Goal: Navigation & Orientation: Find specific page/section

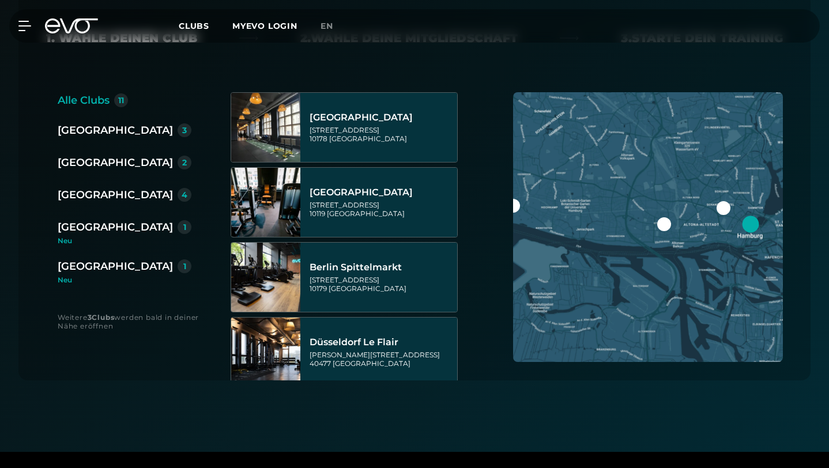
scroll to position [251, 0]
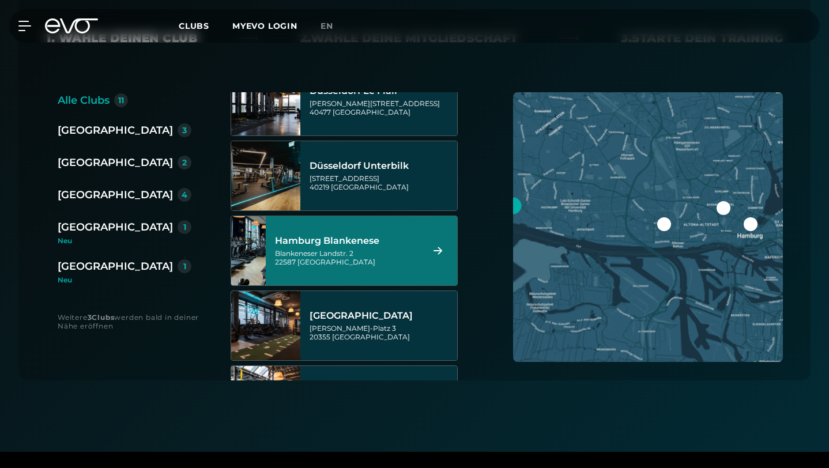
click at [386, 249] on div "Blankeneser Landstr. 2 22587 [GEOGRAPHIC_DATA]" at bounding box center [347, 257] width 144 height 17
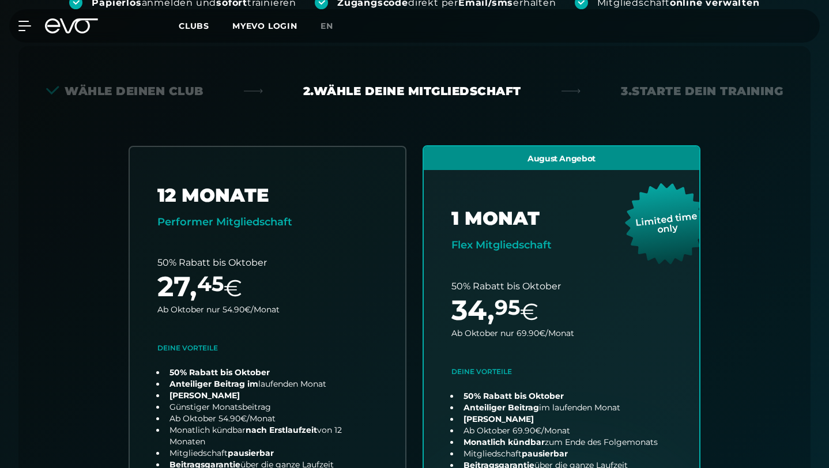
scroll to position [255, 0]
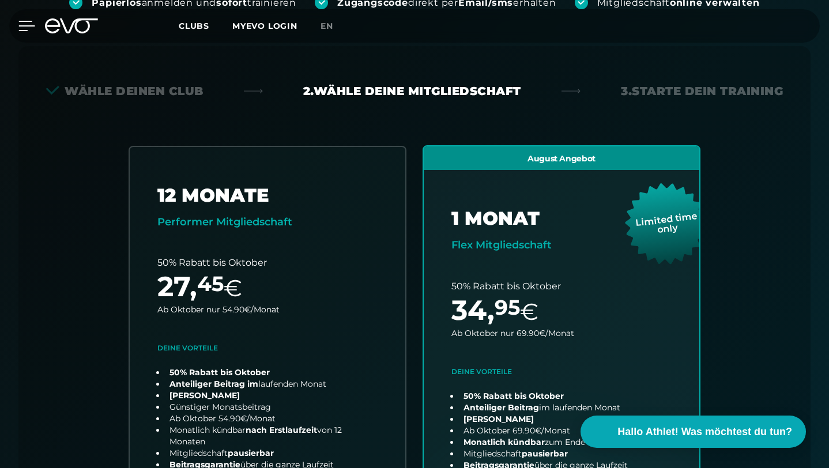
click at [20, 25] on icon at bounding box center [27, 25] width 16 height 9
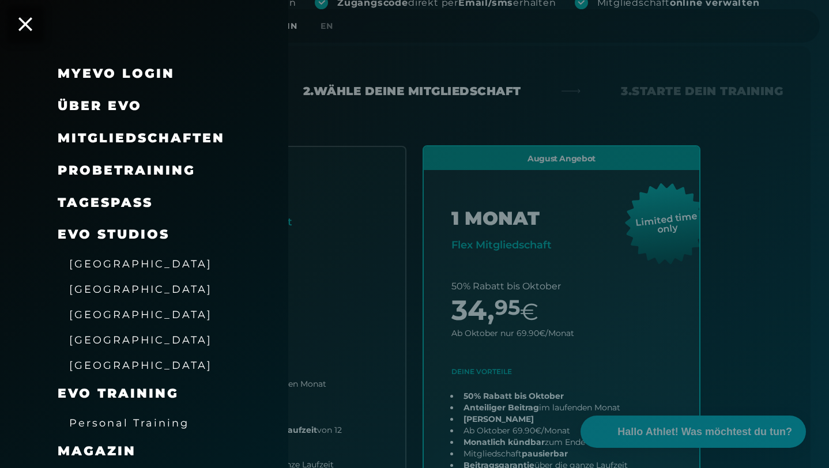
click at [124, 314] on span "[GEOGRAPHIC_DATA]" at bounding box center [140, 315] width 143 height 12
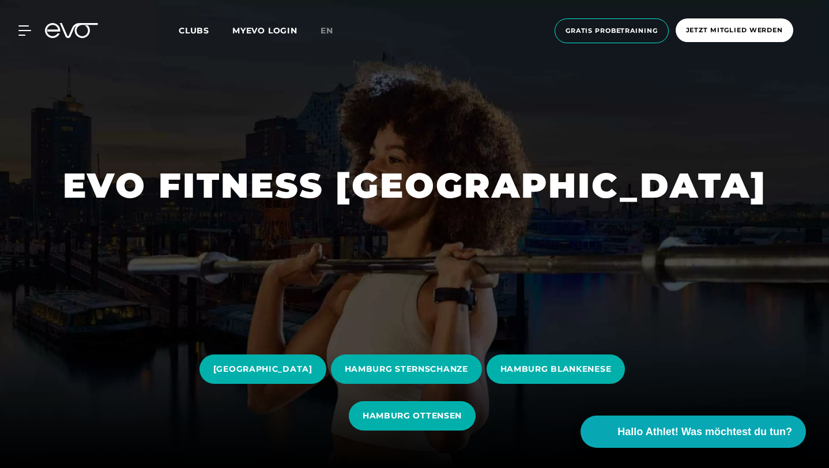
click at [125, 311] on div at bounding box center [414, 234] width 829 height 468
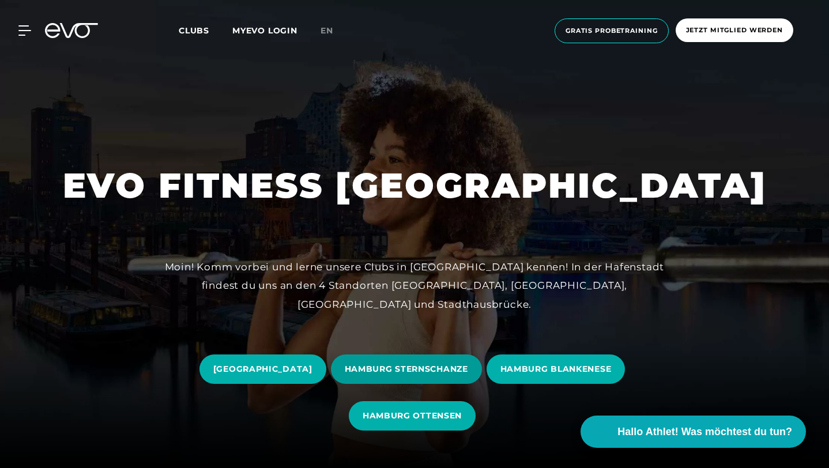
click at [476, 358] on span "HAMBURG STERNSCHANZE" at bounding box center [406, 369] width 151 height 29
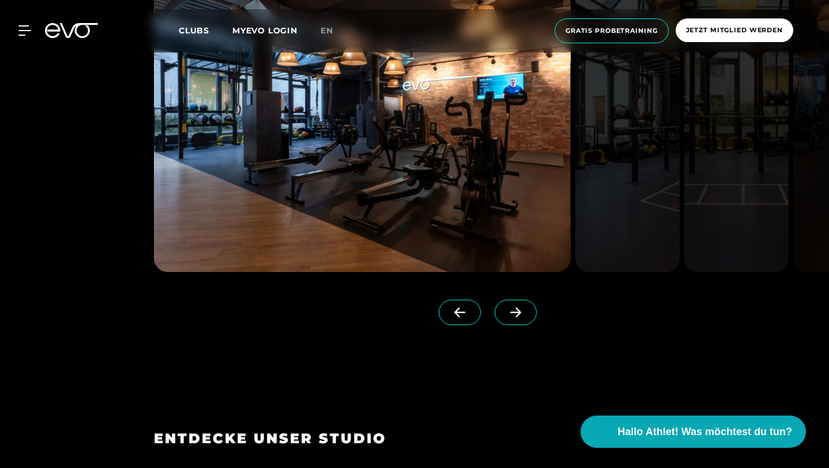
scroll to position [1057, 0]
click at [537, 325] on span at bounding box center [516, 311] width 42 height 25
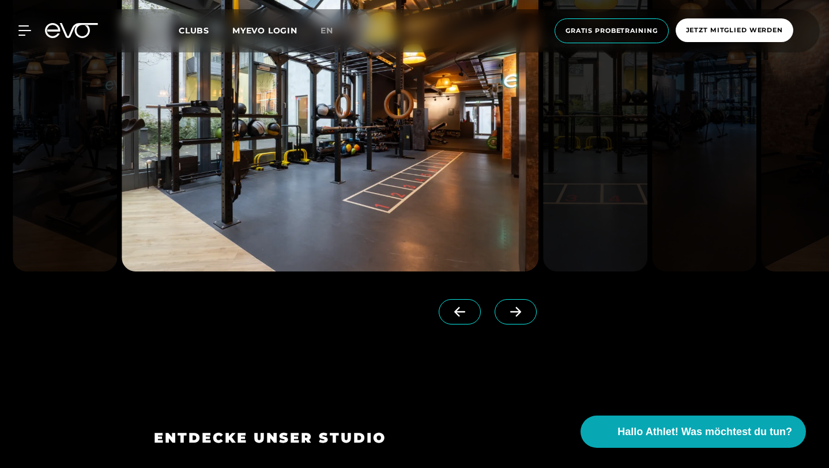
click at [537, 325] on span at bounding box center [516, 311] width 42 height 25
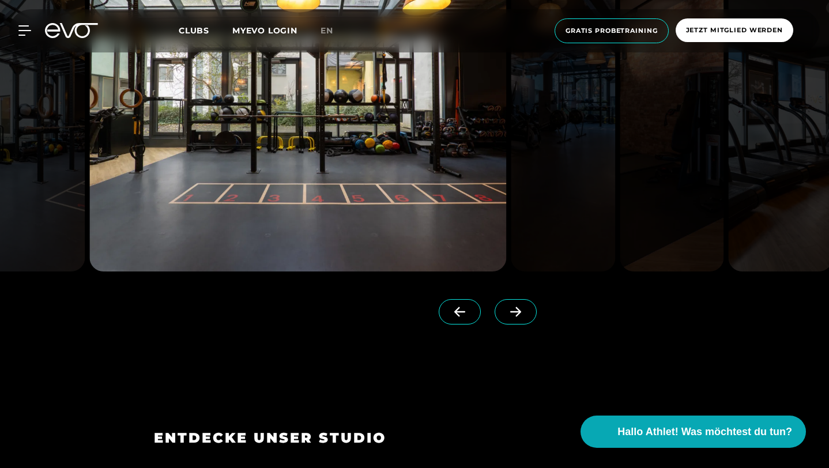
click at [537, 325] on span at bounding box center [516, 311] width 42 height 25
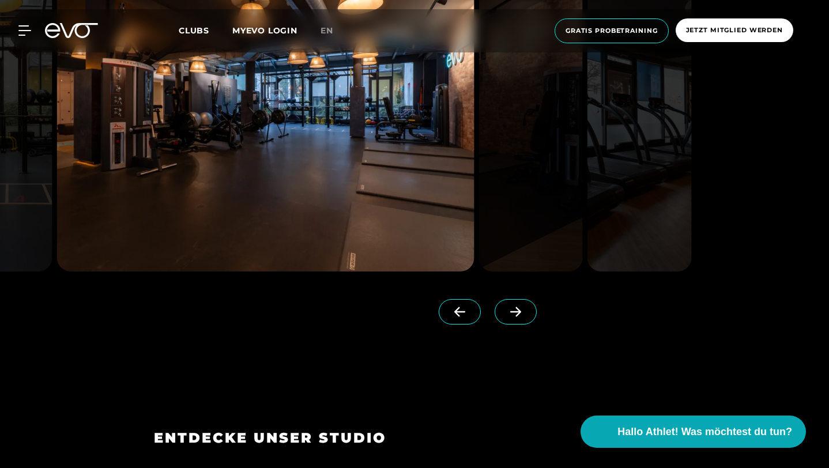
click at [537, 325] on span at bounding box center [516, 311] width 42 height 25
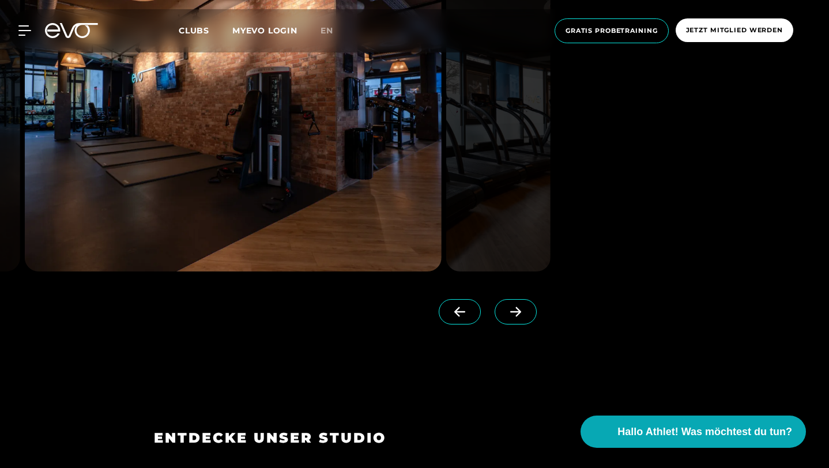
click at [537, 325] on span at bounding box center [516, 311] width 42 height 25
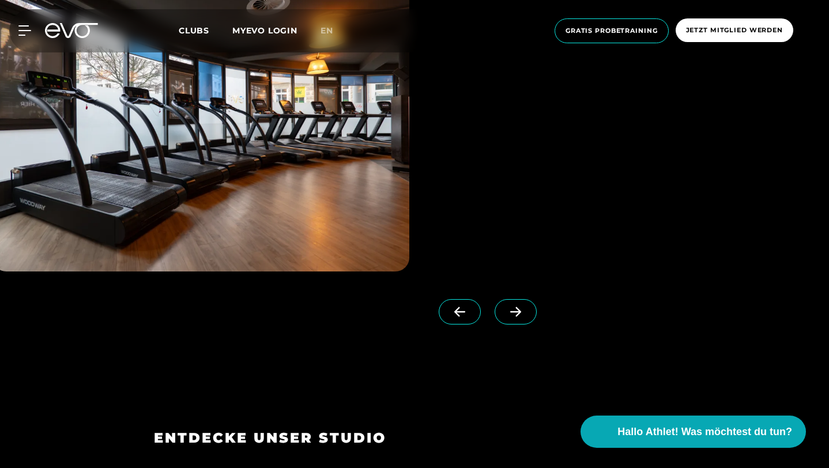
click at [537, 325] on span at bounding box center [516, 311] width 42 height 25
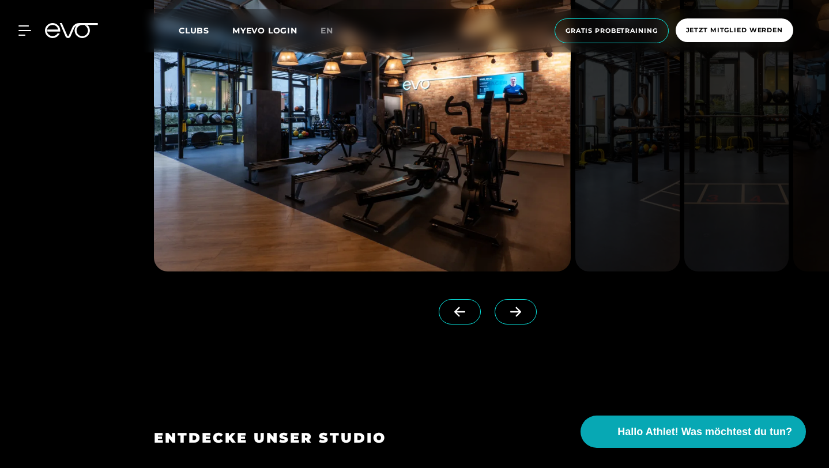
click at [537, 325] on span at bounding box center [516, 311] width 42 height 25
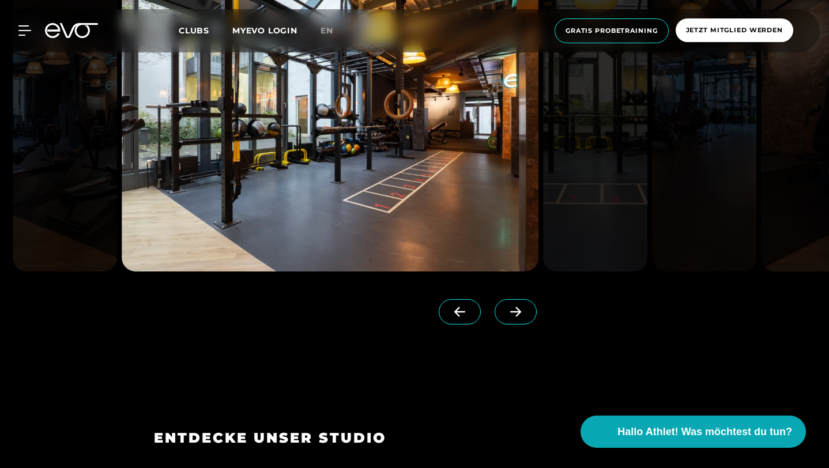
click at [537, 325] on span at bounding box center [516, 311] width 42 height 25
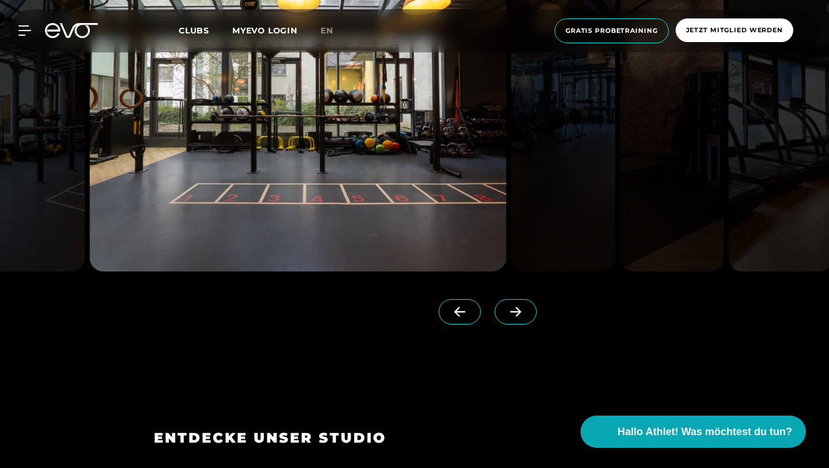
click at [537, 325] on span at bounding box center [516, 311] width 42 height 25
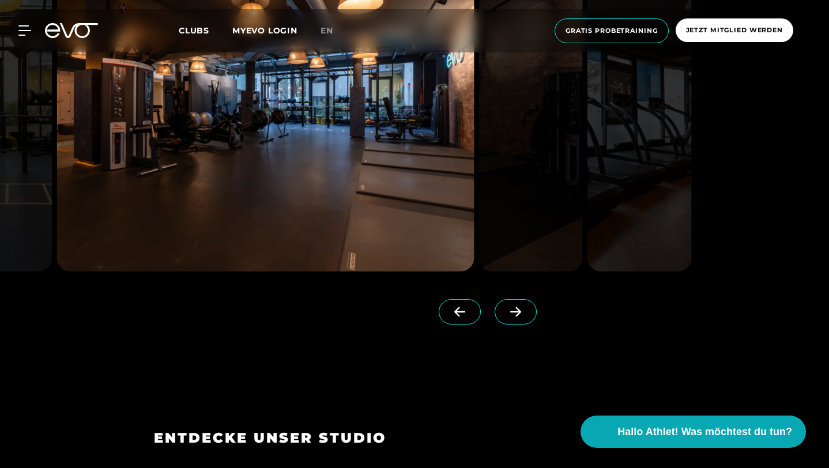
click at [537, 325] on span at bounding box center [516, 311] width 42 height 25
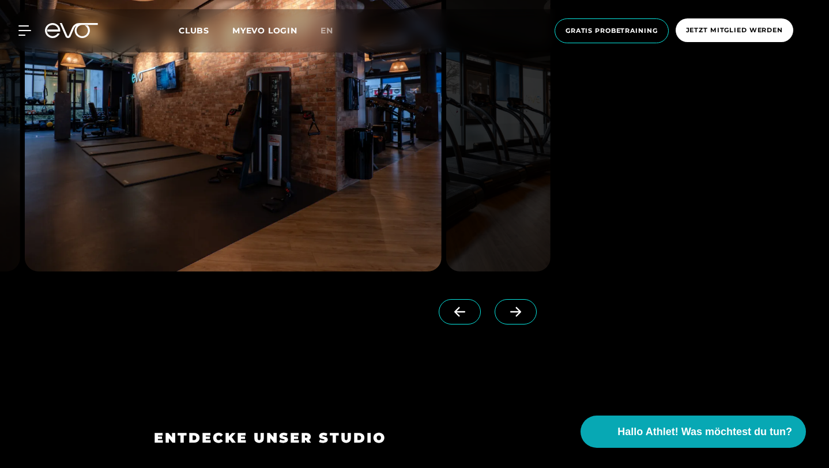
click at [537, 325] on span at bounding box center [516, 311] width 42 height 25
